Goal: Task Accomplishment & Management: Manage account settings

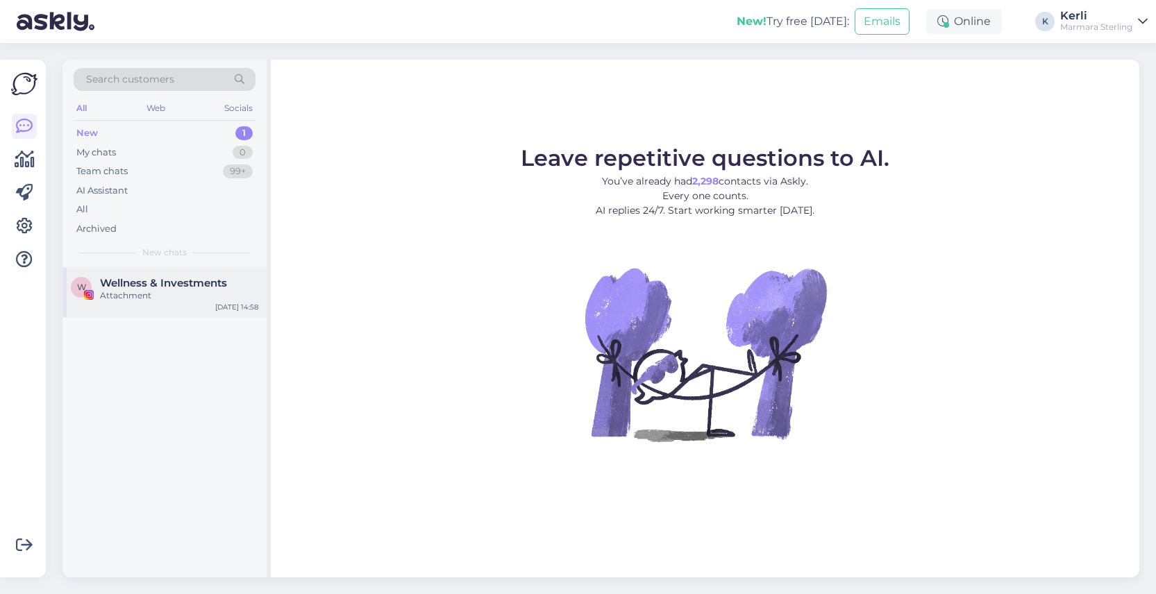
click at [178, 292] on div "Attachment" at bounding box center [179, 296] width 158 height 12
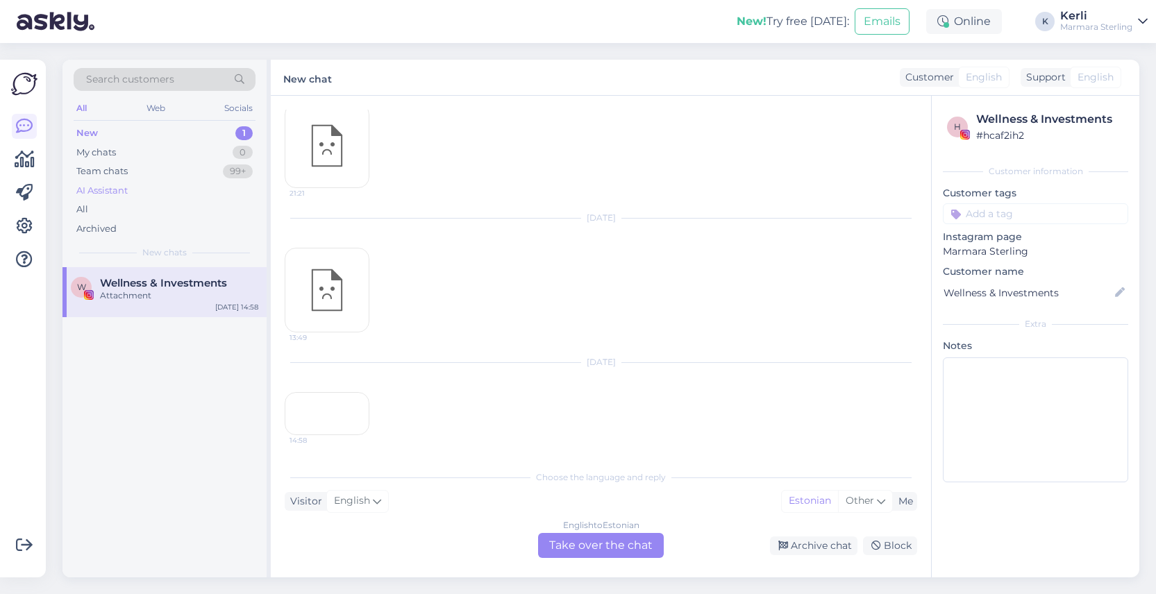
scroll to position [3756, 0]
click at [128, 154] on div "My chats 0" at bounding box center [165, 152] width 182 height 19
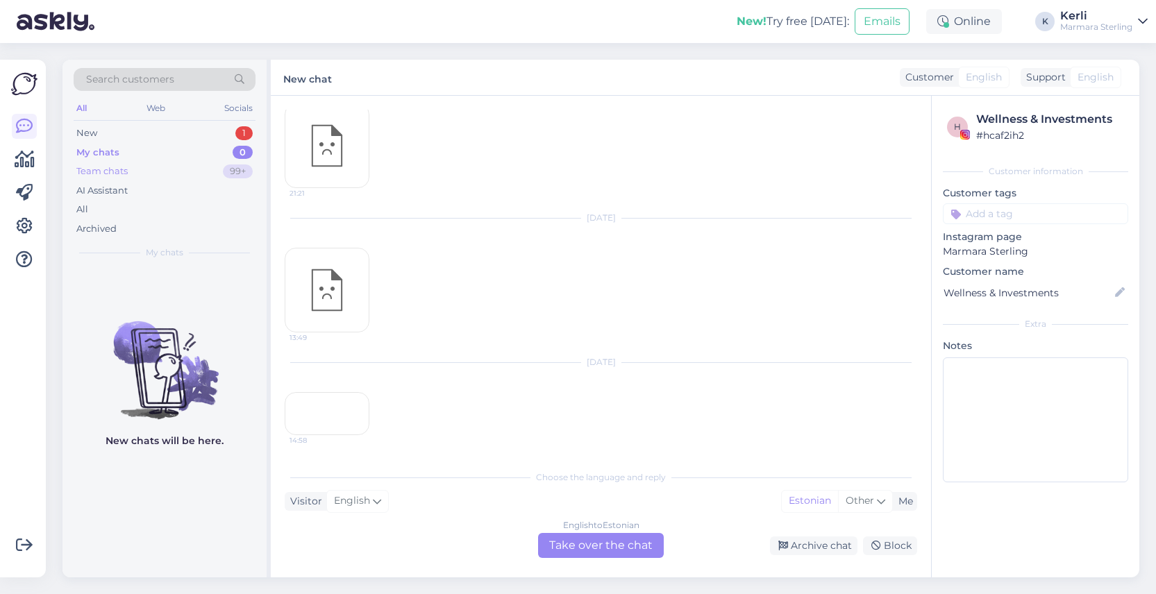
click at [133, 176] on div "Team chats 99+" at bounding box center [165, 171] width 182 height 19
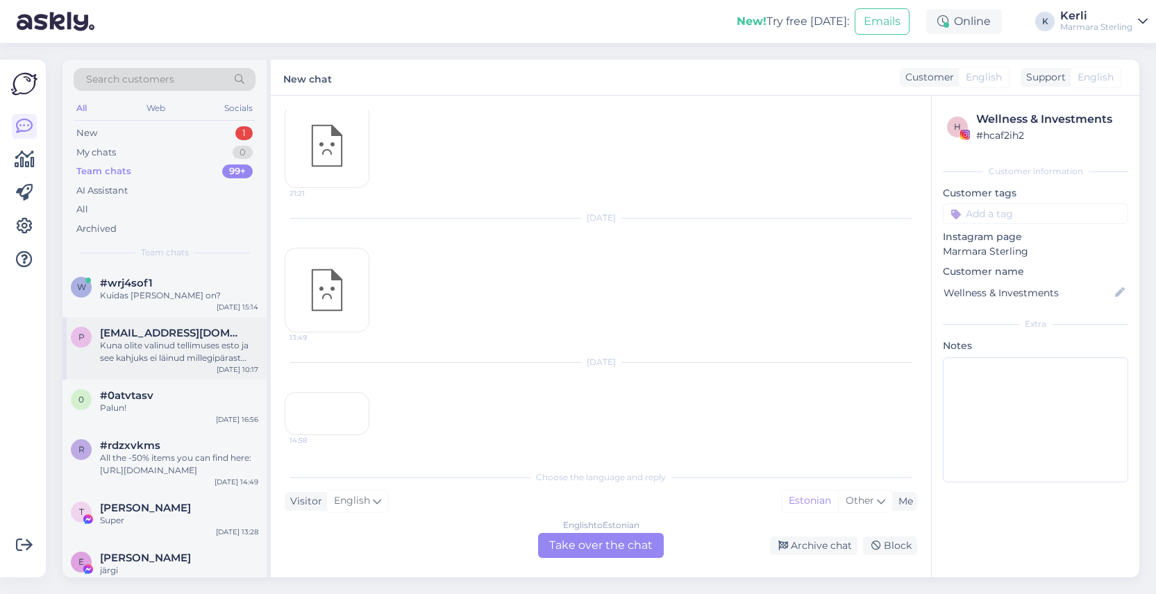
click at [164, 324] on div "p [EMAIL_ADDRESS][DOMAIN_NAME] [PERSON_NAME] olite valinud tellimuses esto ja s…" at bounding box center [164, 348] width 204 height 62
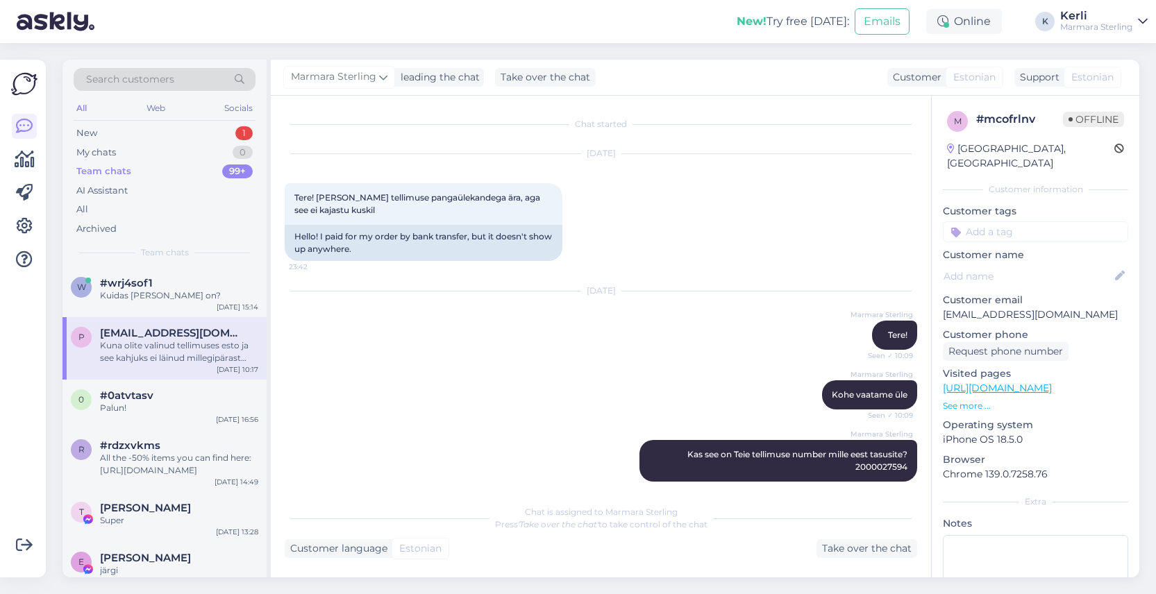
scroll to position [194, 0]
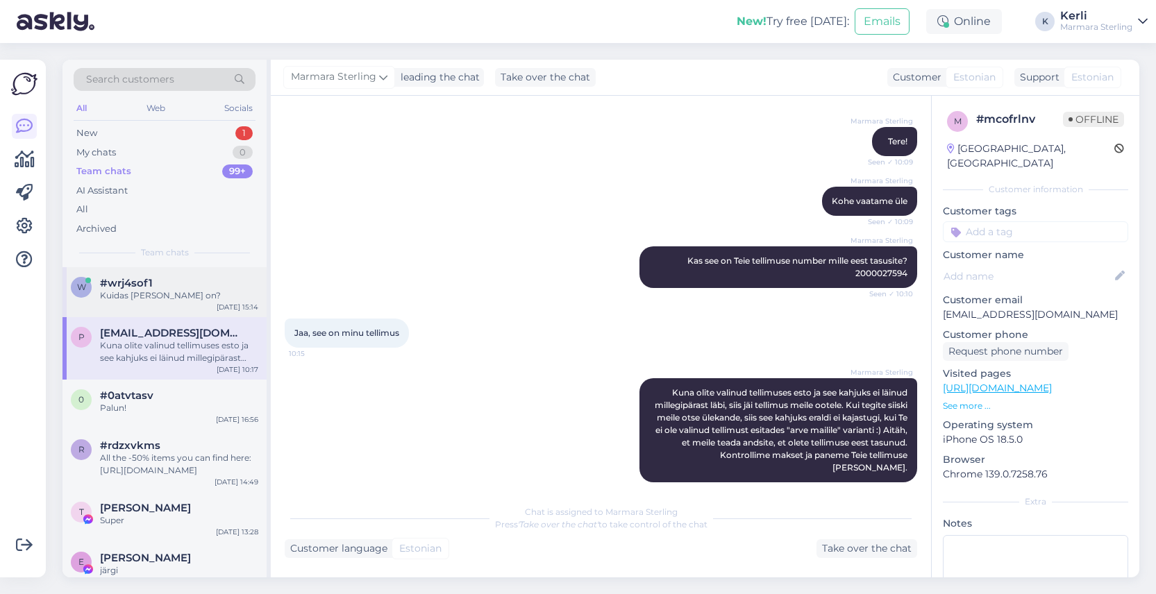
click at [158, 287] on div "#wrj4sof1" at bounding box center [179, 283] width 158 height 12
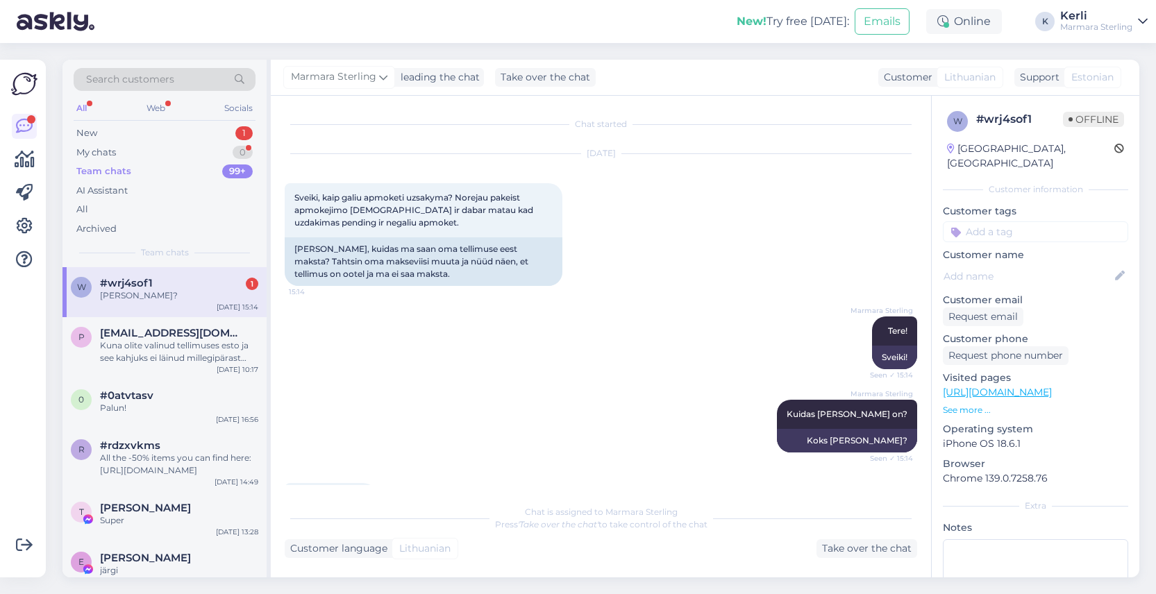
scroll to position [149, 0]
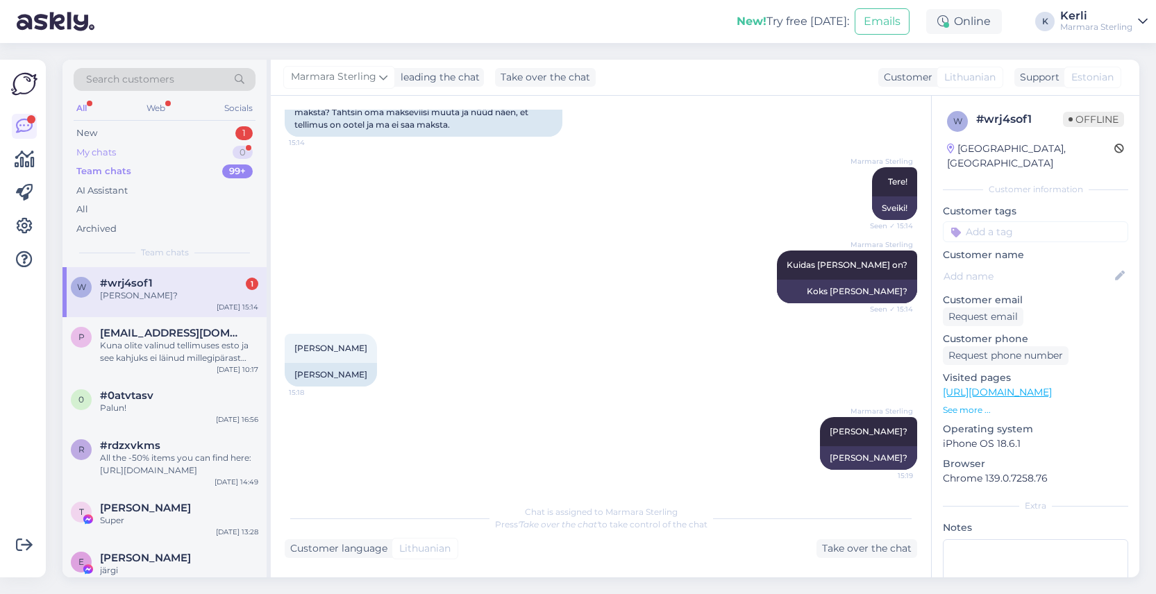
click at [132, 155] on div "My chats 0" at bounding box center [165, 152] width 182 height 19
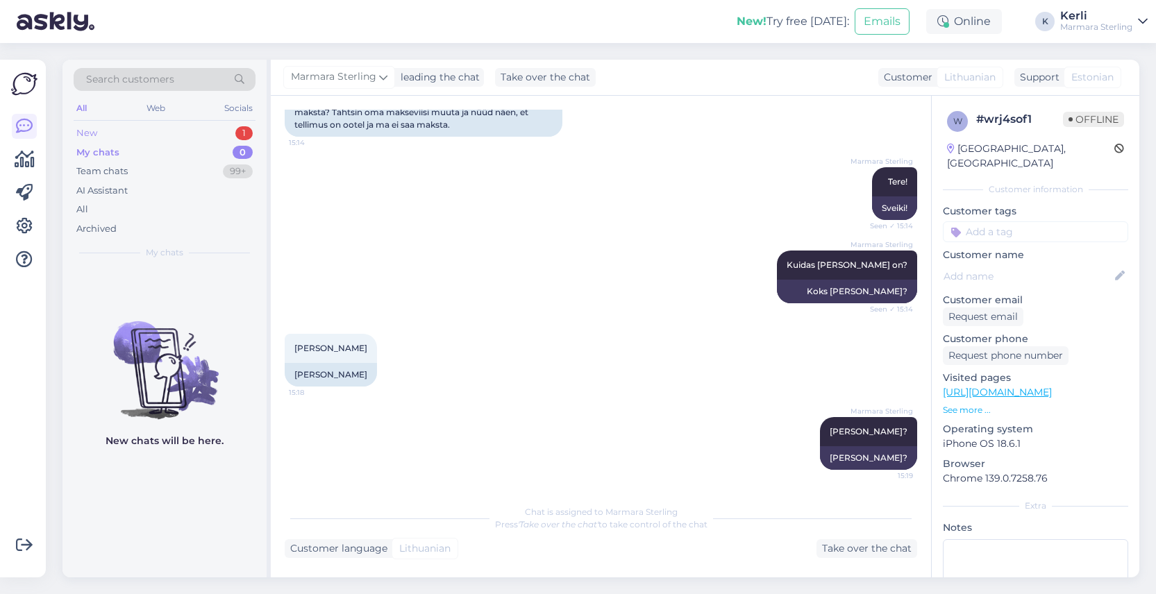
click at [135, 137] on div "New 1" at bounding box center [165, 133] width 182 height 19
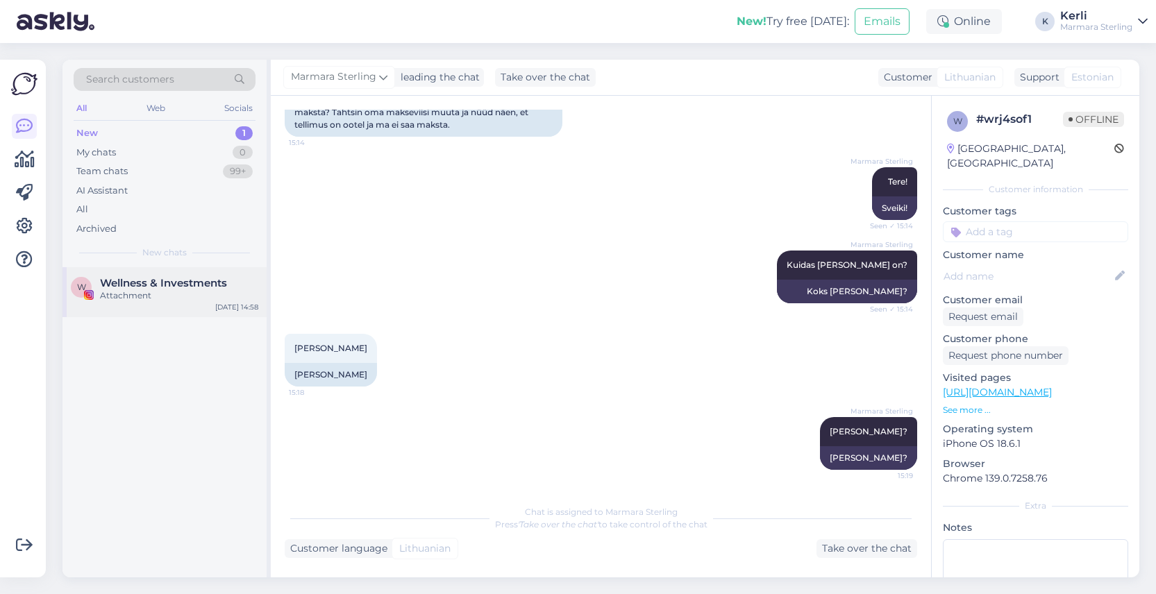
click at [147, 284] on span "Wellness & Investments" at bounding box center [163, 283] width 127 height 12
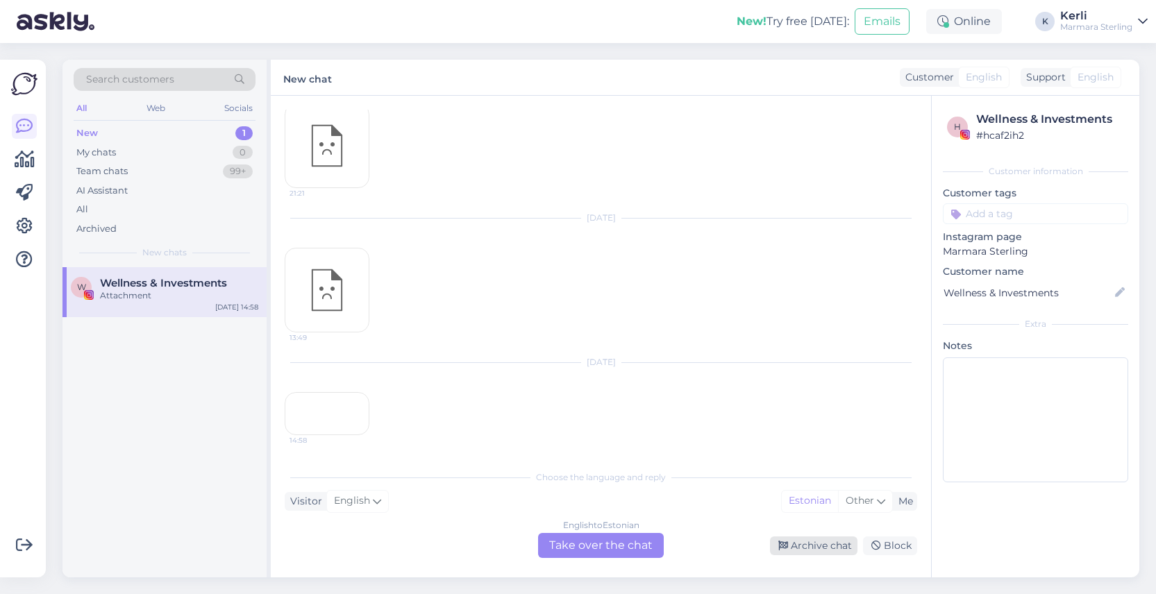
click at [817, 550] on div "Archive chat" at bounding box center [813, 546] width 87 height 19
